Goal: Information Seeking & Learning: Check status

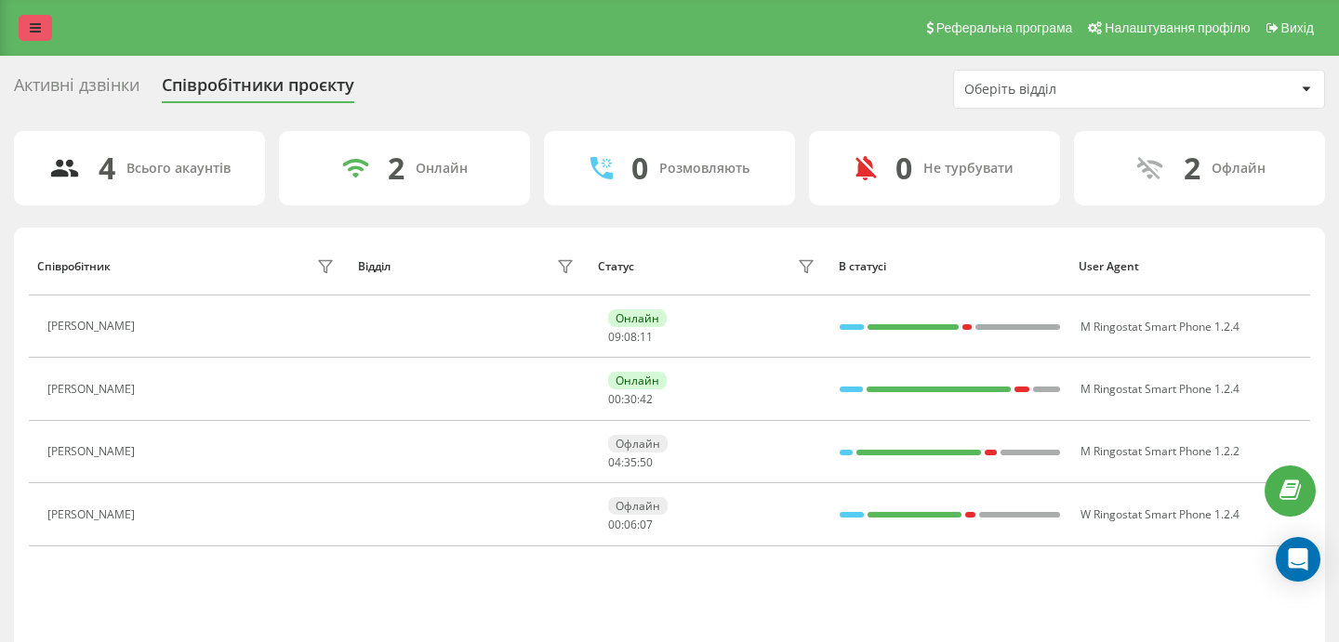
click at [41, 40] on link at bounding box center [35, 28] width 33 height 26
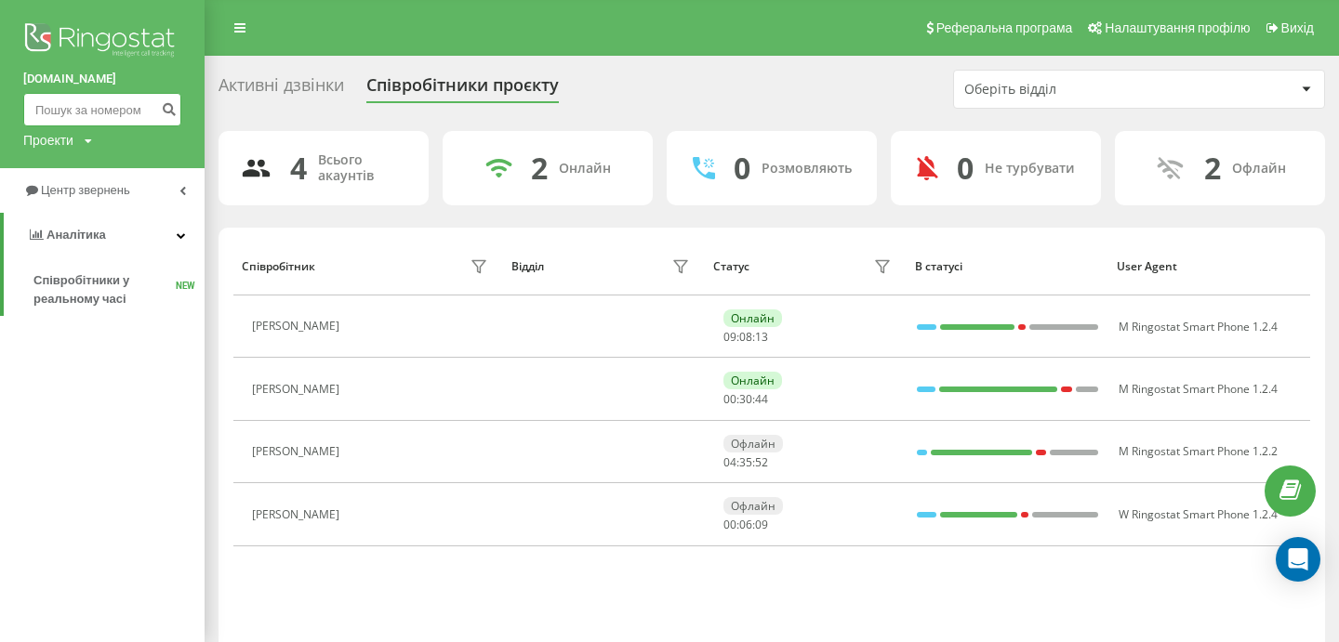
click at [73, 100] on input at bounding box center [102, 109] width 158 height 33
paste input "380672321544"
type input "380672321544"
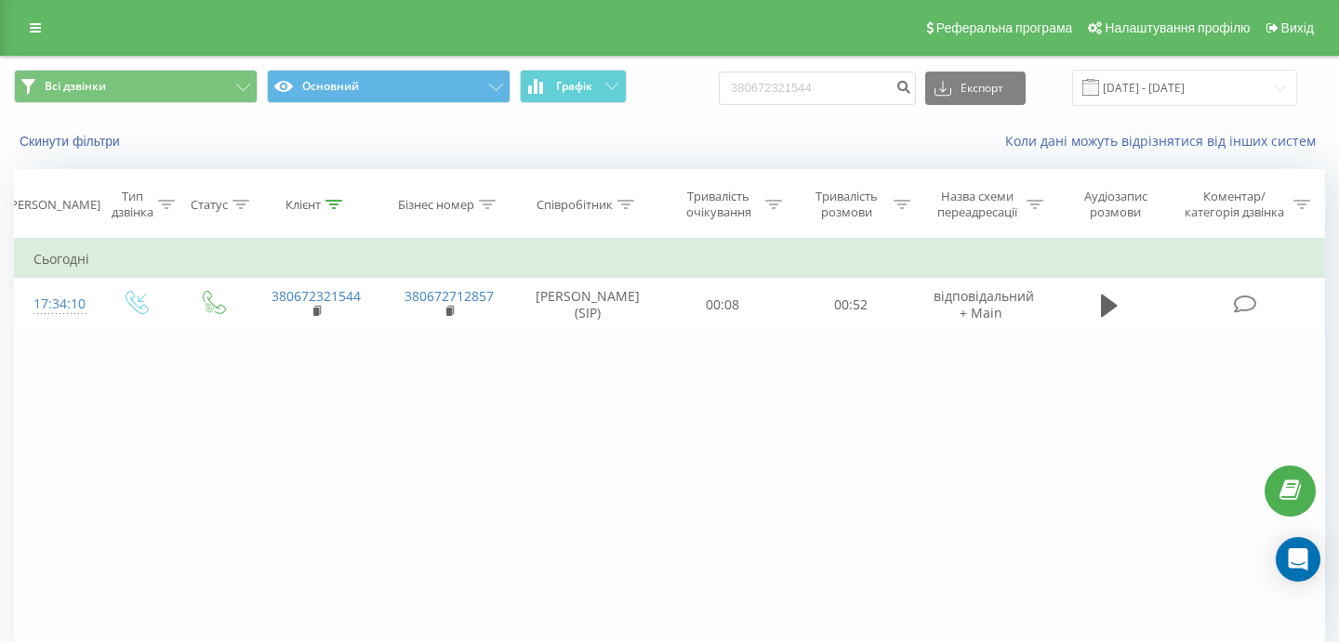
click at [36, 48] on div "Реферальна програма Налаштування профілю Вихід" at bounding box center [669, 28] width 1339 height 56
click at [35, 32] on icon at bounding box center [35, 27] width 11 height 13
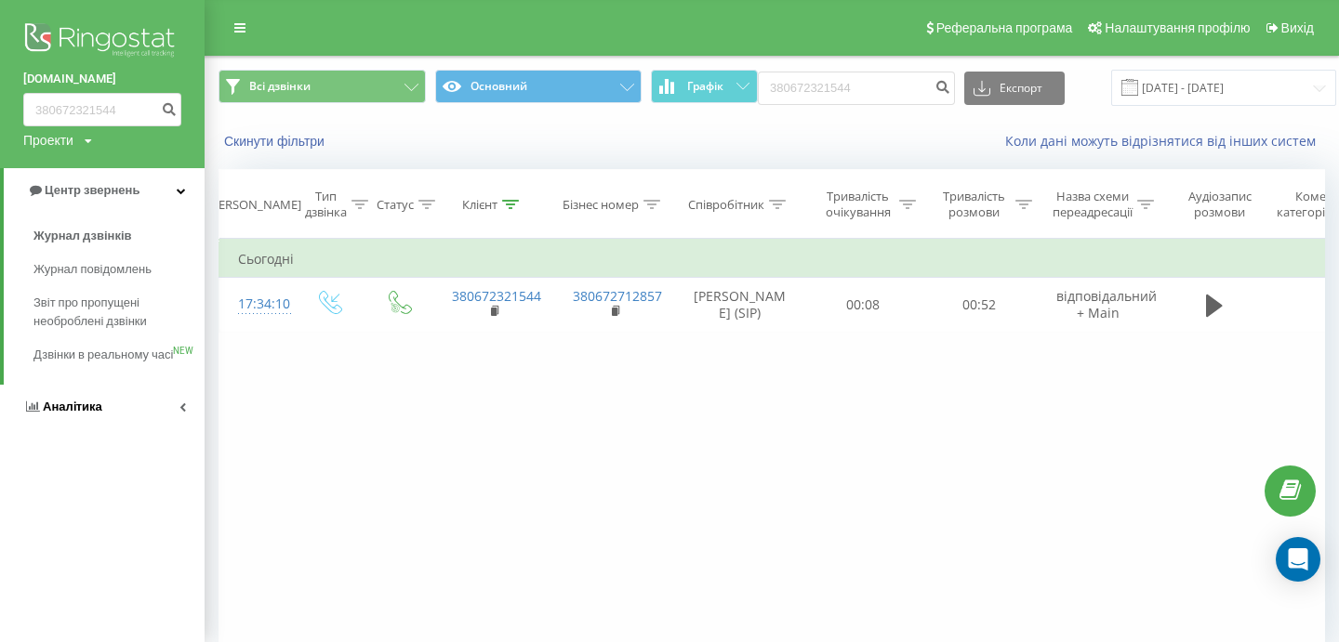
click at [99, 417] on span "Аналiтика" at bounding box center [62, 407] width 79 height 19
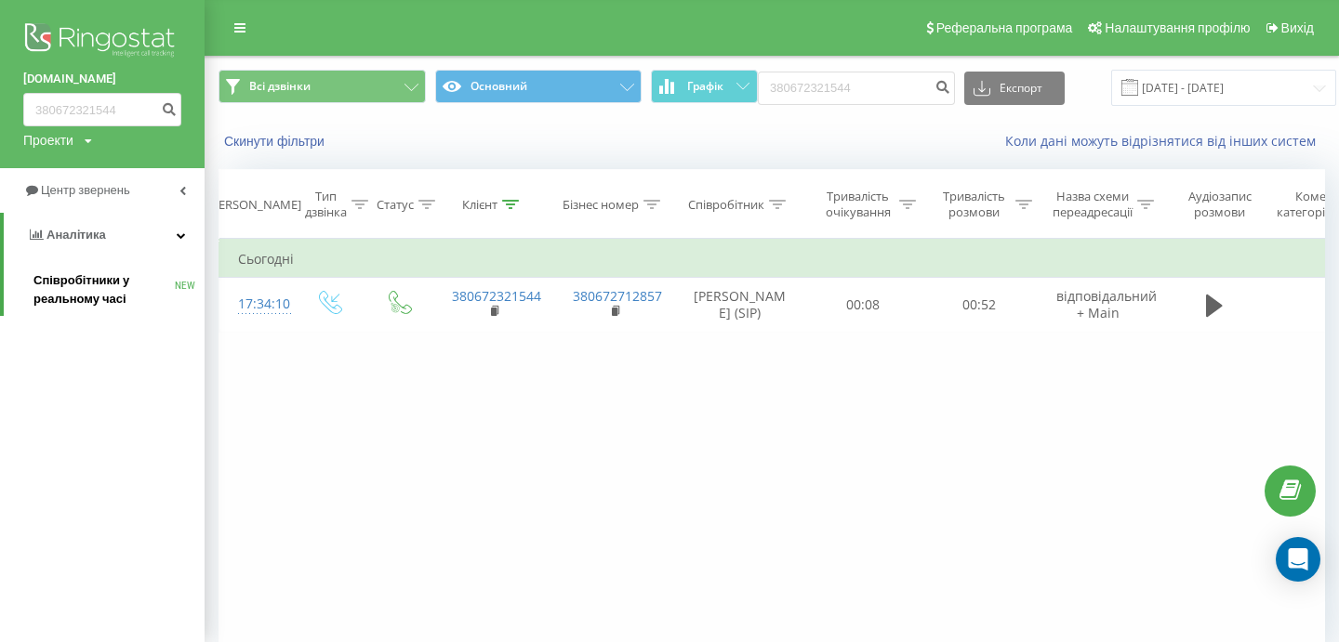
click at [99, 293] on span "Співробітники у реальному часі" at bounding box center [103, 289] width 141 height 37
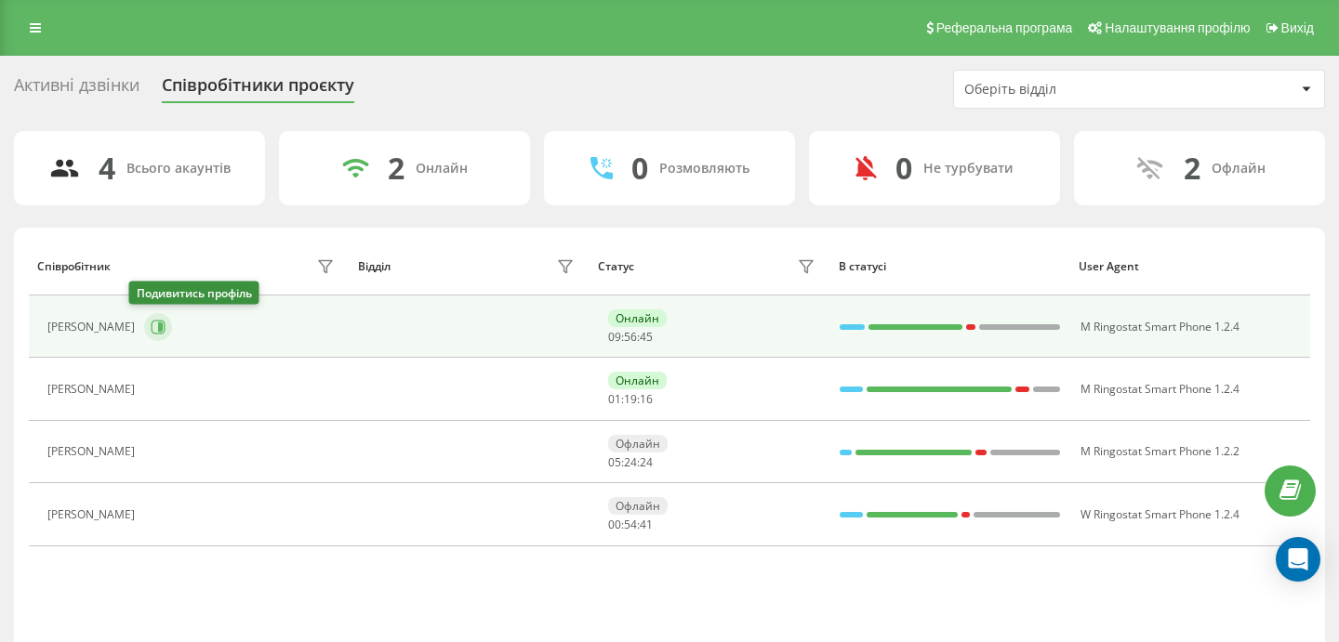
click at [158, 323] on icon at bounding box center [160, 327] width 5 height 9
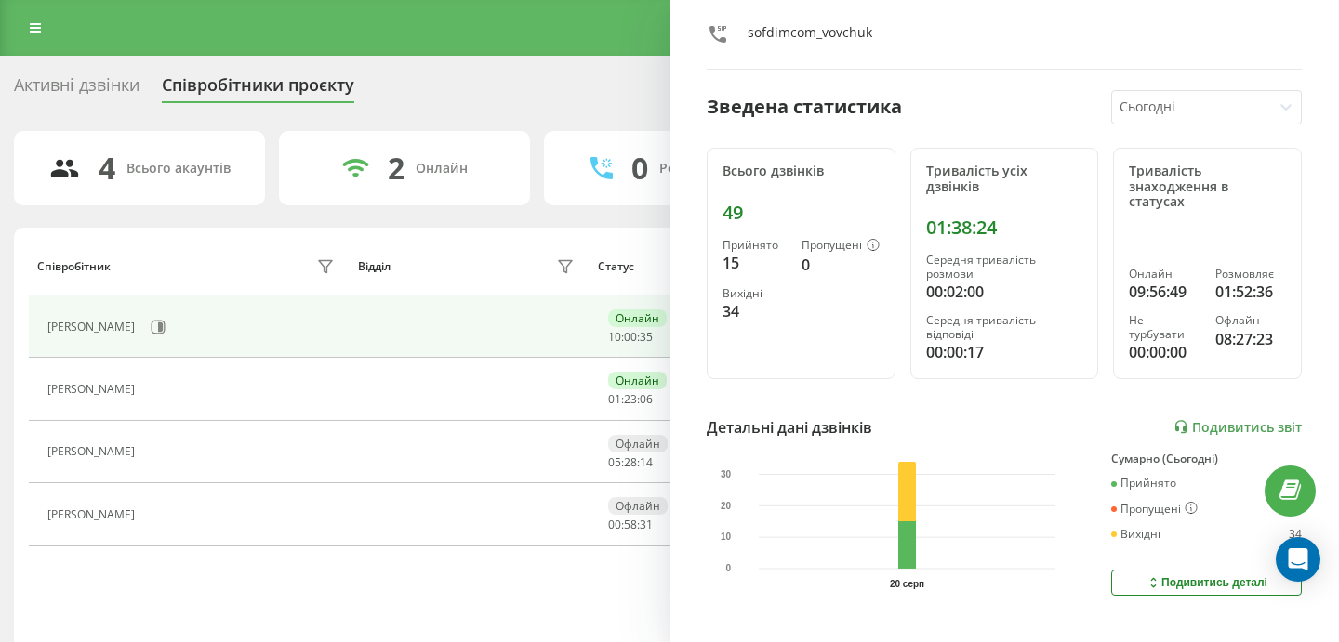
scroll to position [116, 0]
